Goal: Navigation & Orientation: Find specific page/section

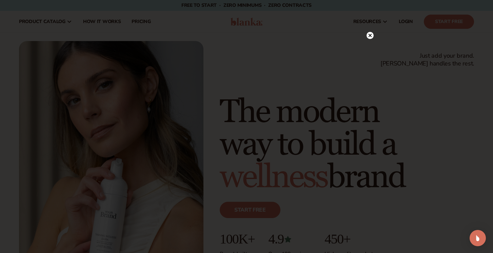
click at [102, 30] on div at bounding box center [246, 126] width 493 height 253
click at [372, 49] on circle at bounding box center [370, 49] width 7 height 7
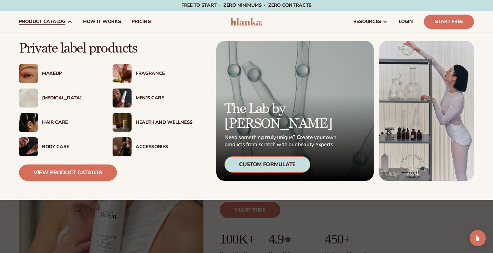
click at [154, 122] on div "Health And Wellness" at bounding box center [164, 123] width 57 height 6
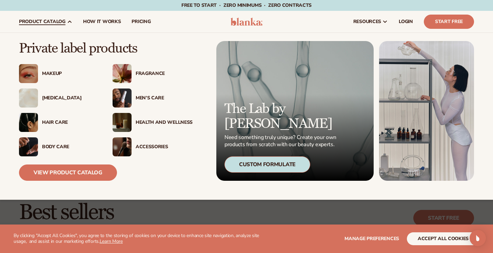
click at [121, 124] on img at bounding box center [122, 122] width 19 height 19
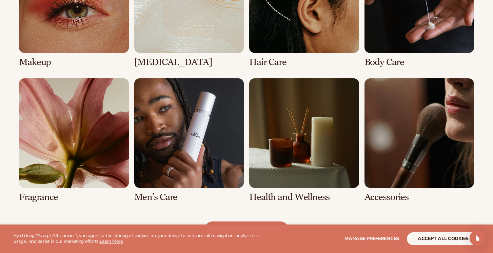
scroll to position [568, 0]
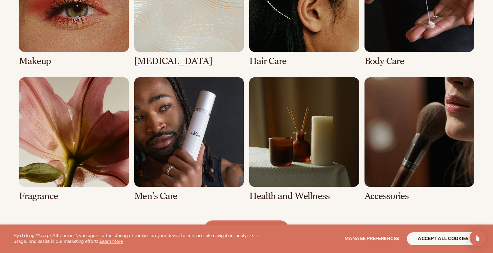
click at [299, 133] on link "7 / 8" at bounding box center [304, 139] width 110 height 124
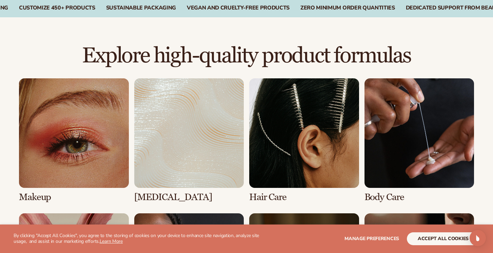
scroll to position [437, 0]
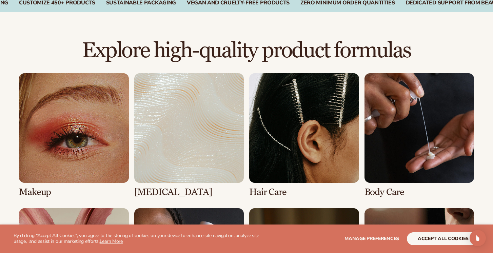
click at [170, 152] on link "2 / 8" at bounding box center [189, 135] width 110 height 124
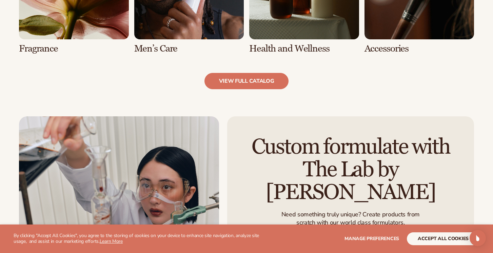
scroll to position [726, 0]
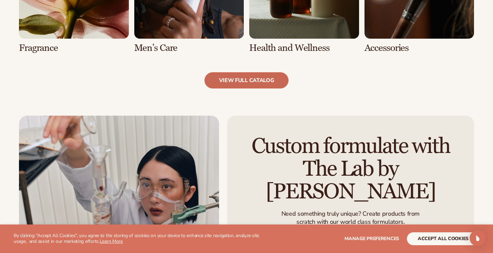
click at [230, 85] on link "view full catalog" at bounding box center [247, 80] width 84 height 16
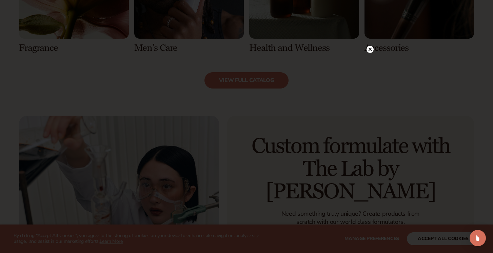
click at [371, 50] on circle at bounding box center [370, 49] width 7 height 7
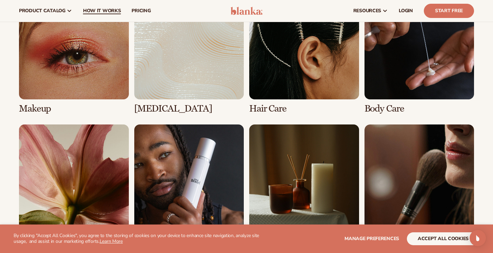
scroll to position [525, 0]
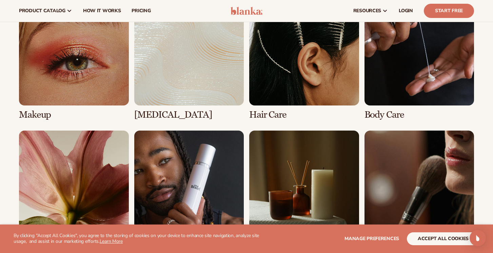
click at [180, 74] on link "2 / 8" at bounding box center [189, 58] width 110 height 124
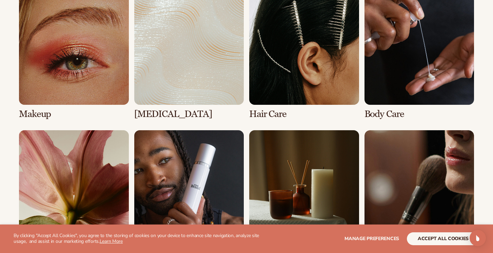
scroll to position [540, 0]
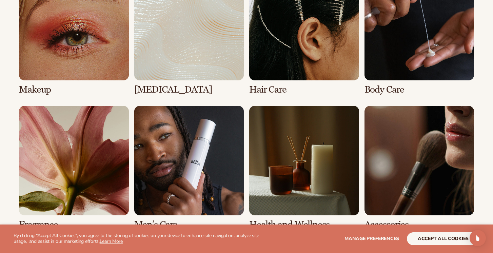
click at [317, 31] on link "3 / 8" at bounding box center [304, 33] width 110 height 124
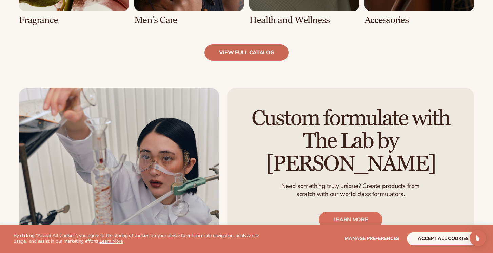
scroll to position [754, 0]
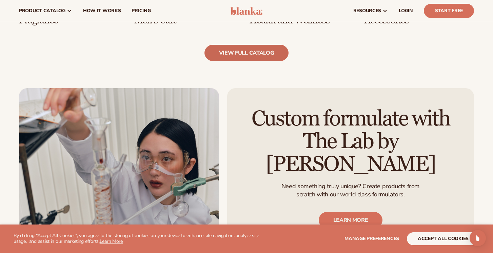
click at [240, 51] on link "view full catalog" at bounding box center [247, 53] width 84 height 16
